Goal: Check status

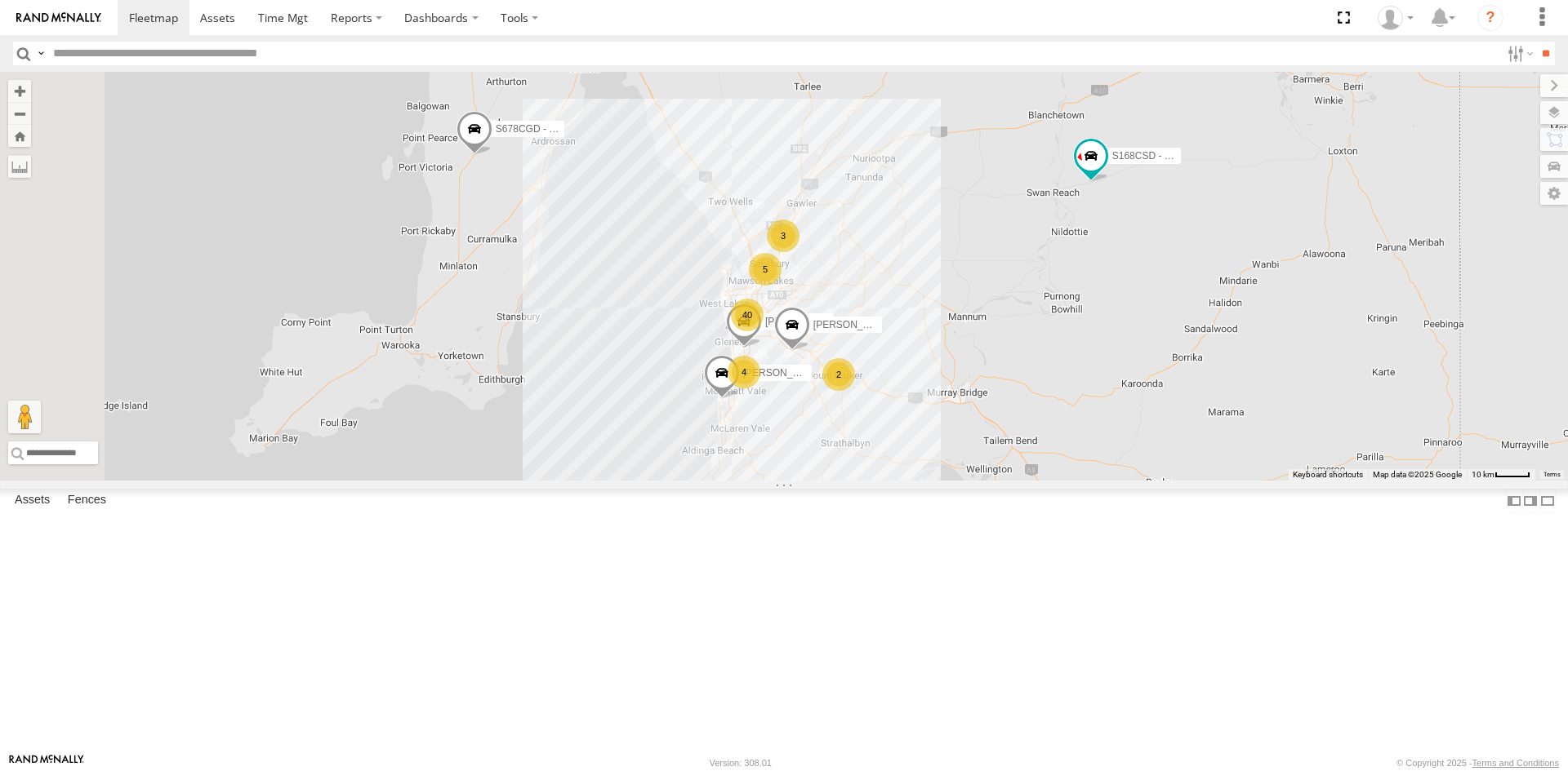
click at [492, 154] on span at bounding box center [474, 133] width 36 height 44
click at [589, 135] on link at bounding box center [580, 130] width 17 height 11
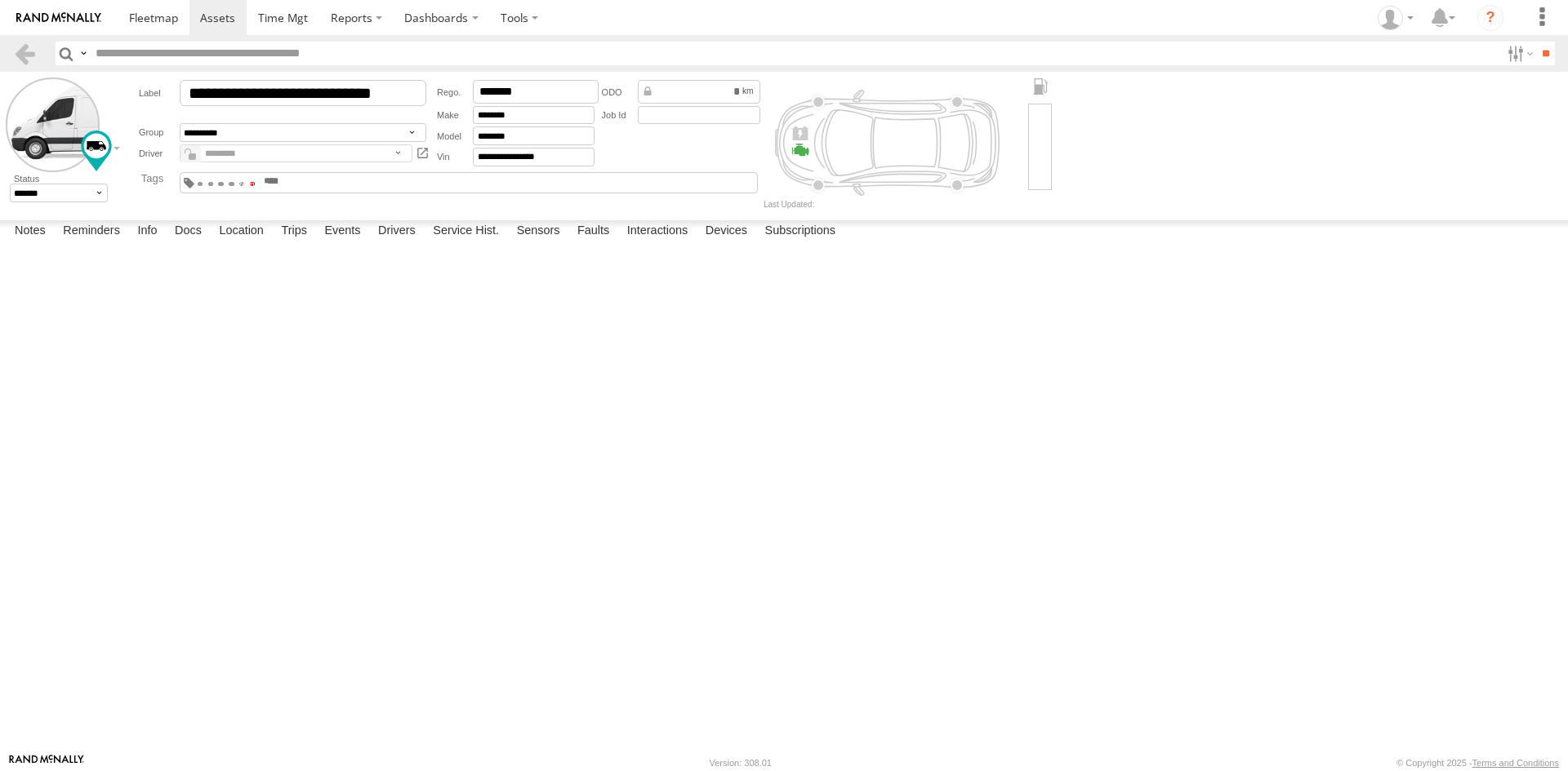
click at [256, 182] on span at bounding box center [252, 183] width 6 height 4
